Goal: Use online tool/utility: Use online tool/utility

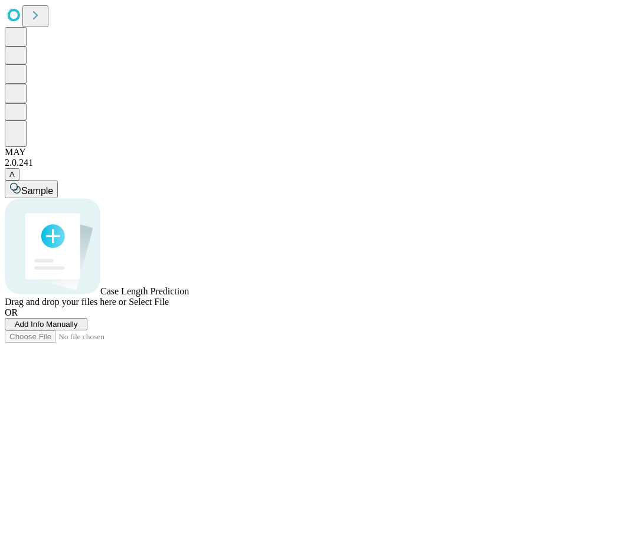
click at [78, 329] on span "Add Info Manually" at bounding box center [46, 324] width 63 height 9
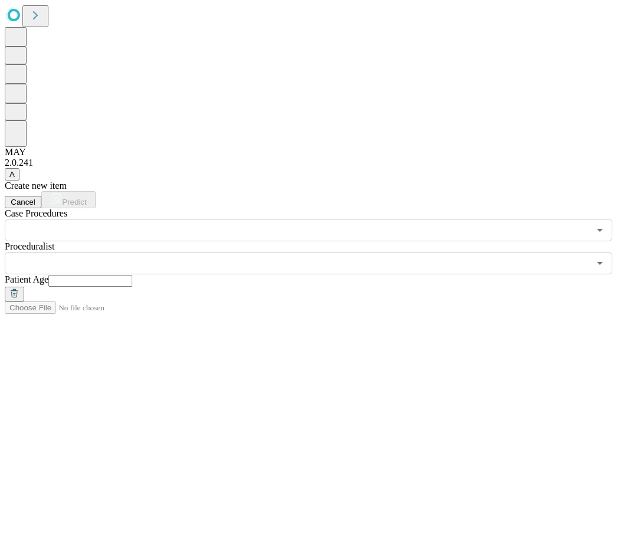
click at [138, 219] on input "text" at bounding box center [297, 230] width 584 height 22
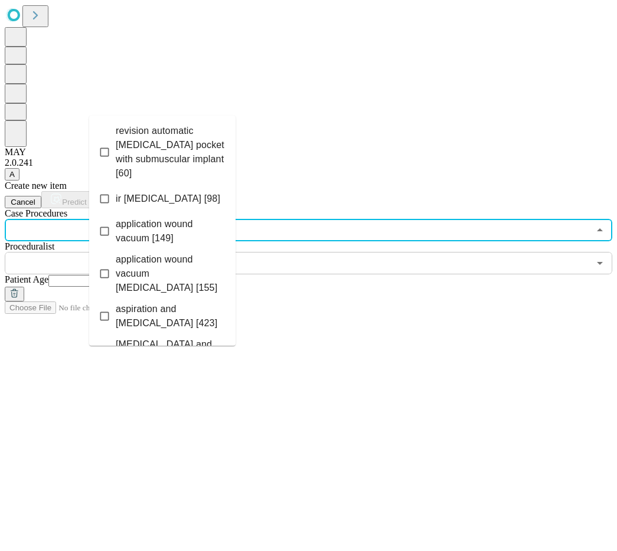
click at [138, 192] on span "ir [MEDICAL_DATA] [98]" at bounding box center [168, 199] width 104 height 14
click at [289, 252] on input "text" at bounding box center [297, 263] width 584 height 22
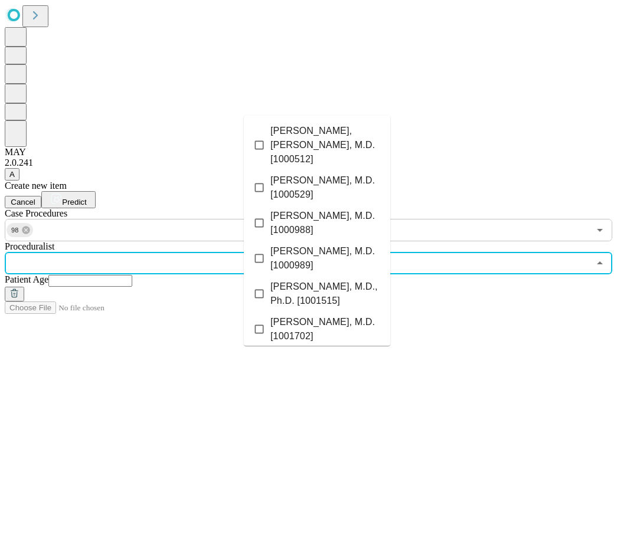
click at [284, 241] on li "[PERSON_NAME], M.D. [1000989]" at bounding box center [317, 258] width 146 height 35
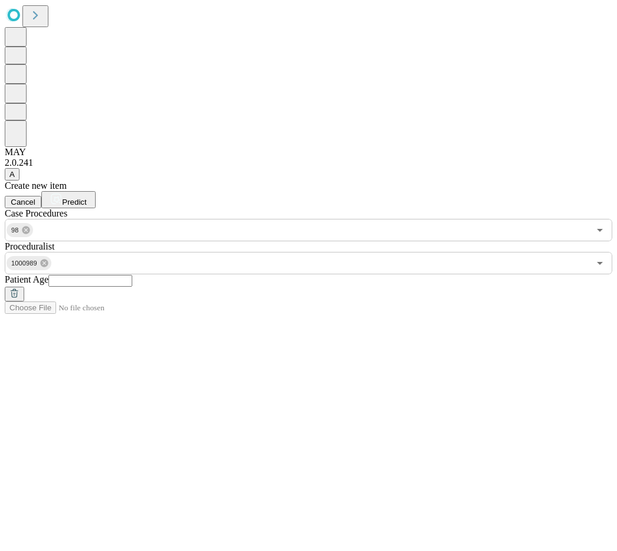
click at [132, 275] on input "text" at bounding box center [90, 281] width 84 height 12
type input "**"
click at [86, 198] on span "Predict" at bounding box center [74, 202] width 24 height 9
